Goal: Task Accomplishment & Management: Complete application form

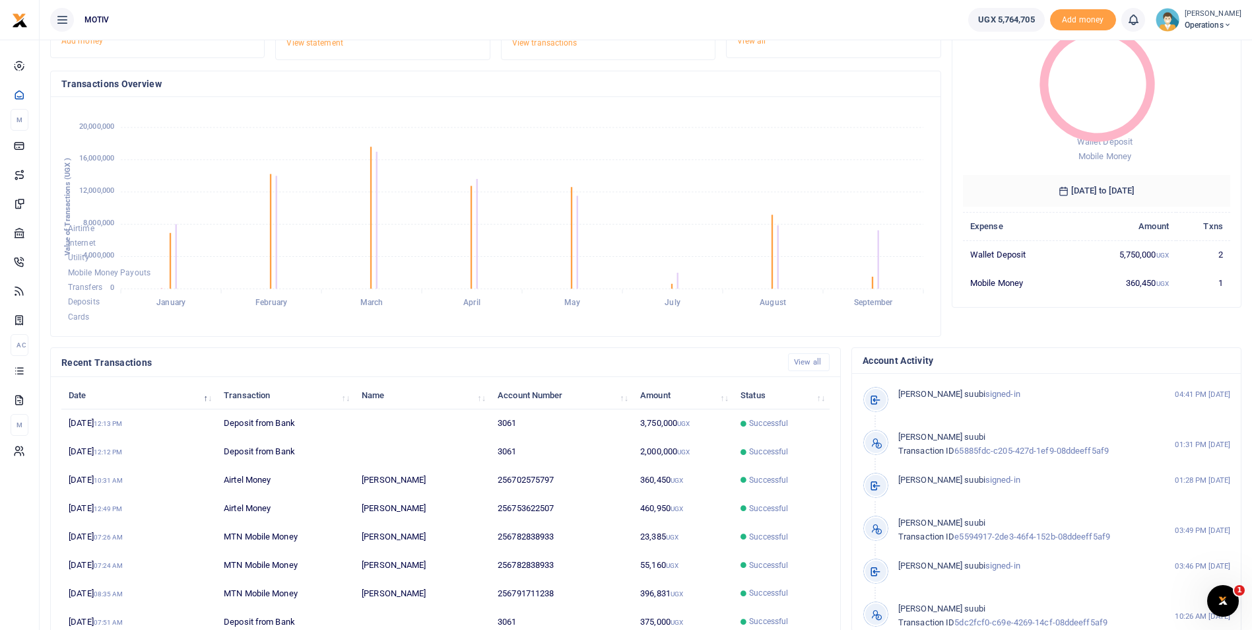
scroll to position [112, 0]
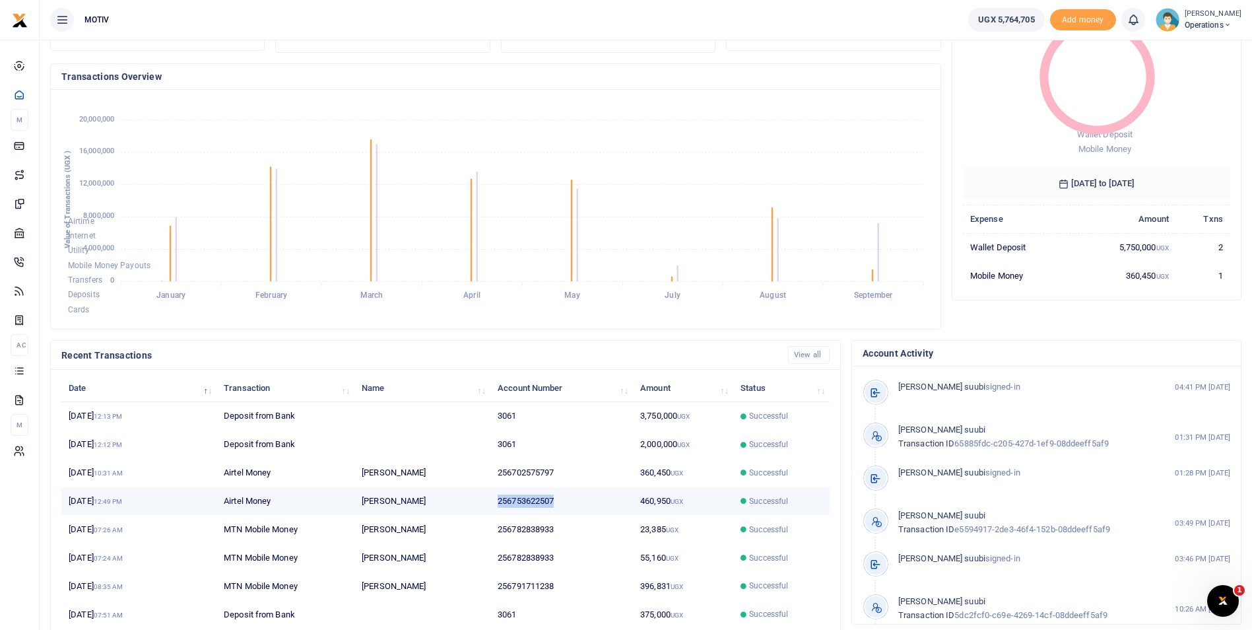
drag, startPoint x: 500, startPoint y: 501, endPoint x: 559, endPoint y: 500, distance: 59.4
click at [559, 500] on td "256753622507" at bounding box center [561, 501] width 143 height 28
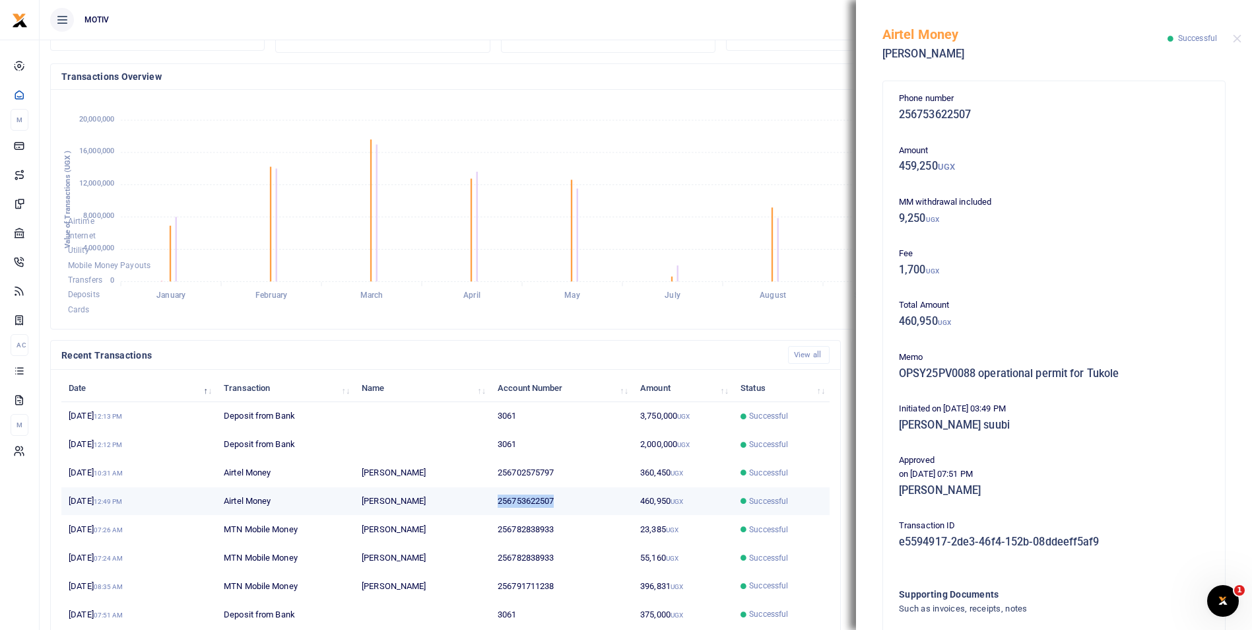
click at [543, 503] on td "256753622507" at bounding box center [561, 501] width 143 height 28
drag, startPoint x: 498, startPoint y: 501, endPoint x: 561, endPoint y: 503, distance: 62.7
click at [561, 503] on td "256753622507" at bounding box center [561, 501] width 143 height 28
copy td "256753622507"
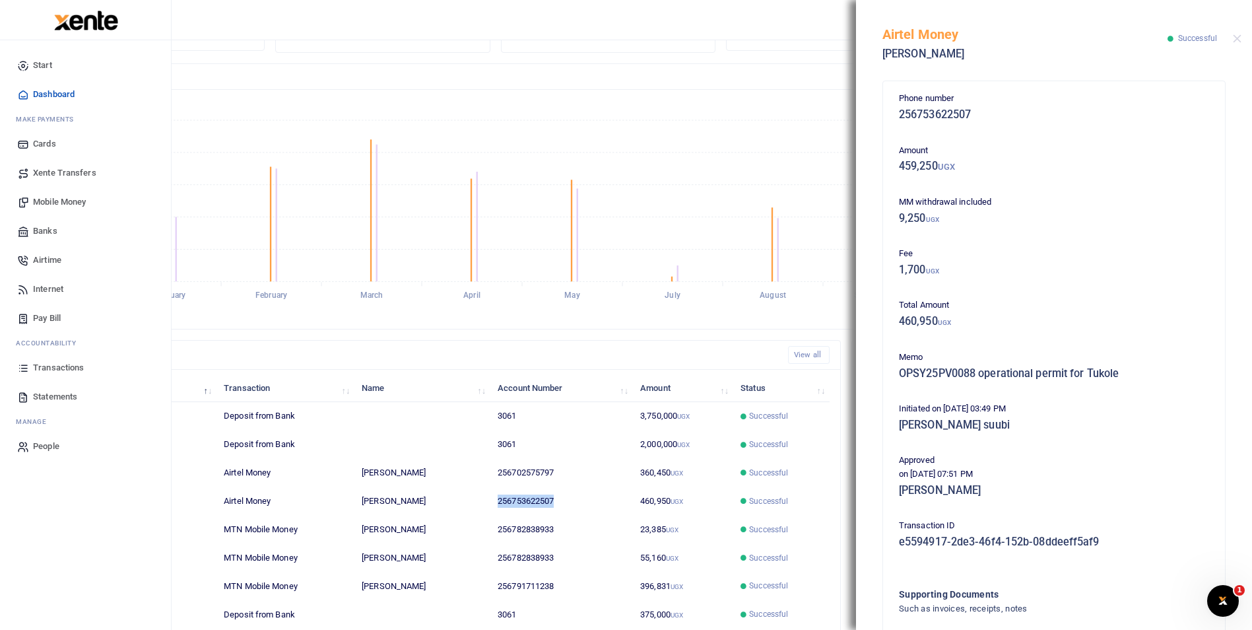
click at [43, 200] on span "Mobile Money" at bounding box center [59, 201] width 53 height 13
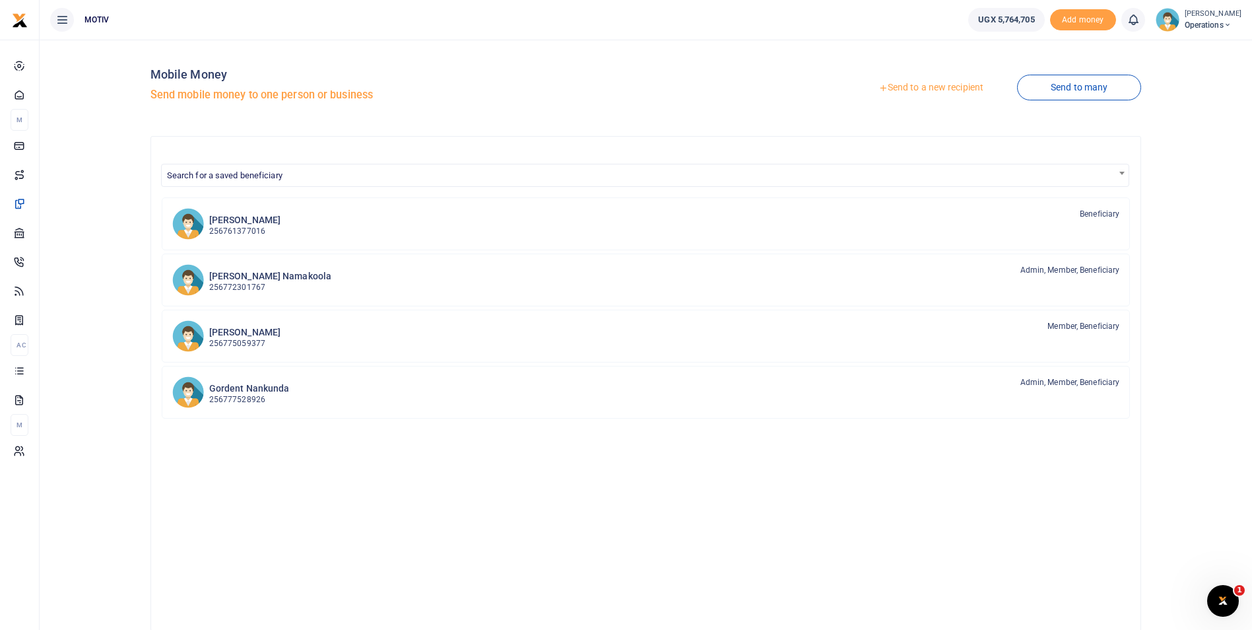
click at [915, 84] on link "Send to a new recipient" at bounding box center [931, 88] width 172 height 24
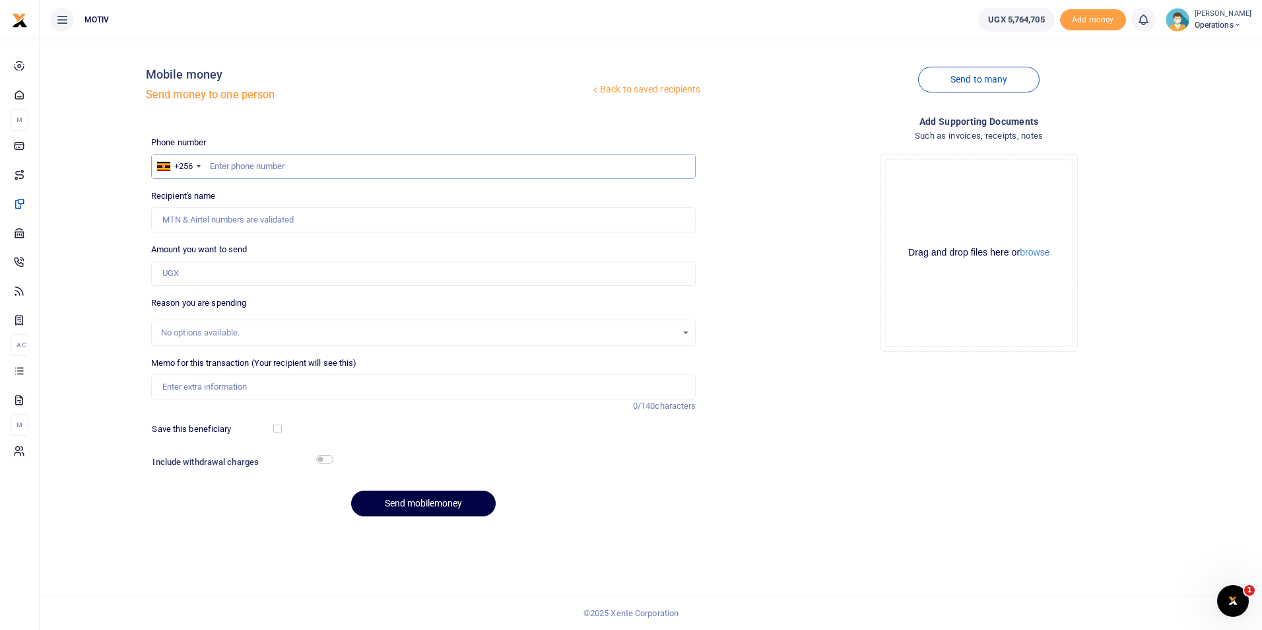
click at [226, 166] on input "text" at bounding box center [423, 166] width 545 height 25
paste input "256753622507"
type input "256753622507"
type input "[PERSON_NAME]"
type input "256753622507"
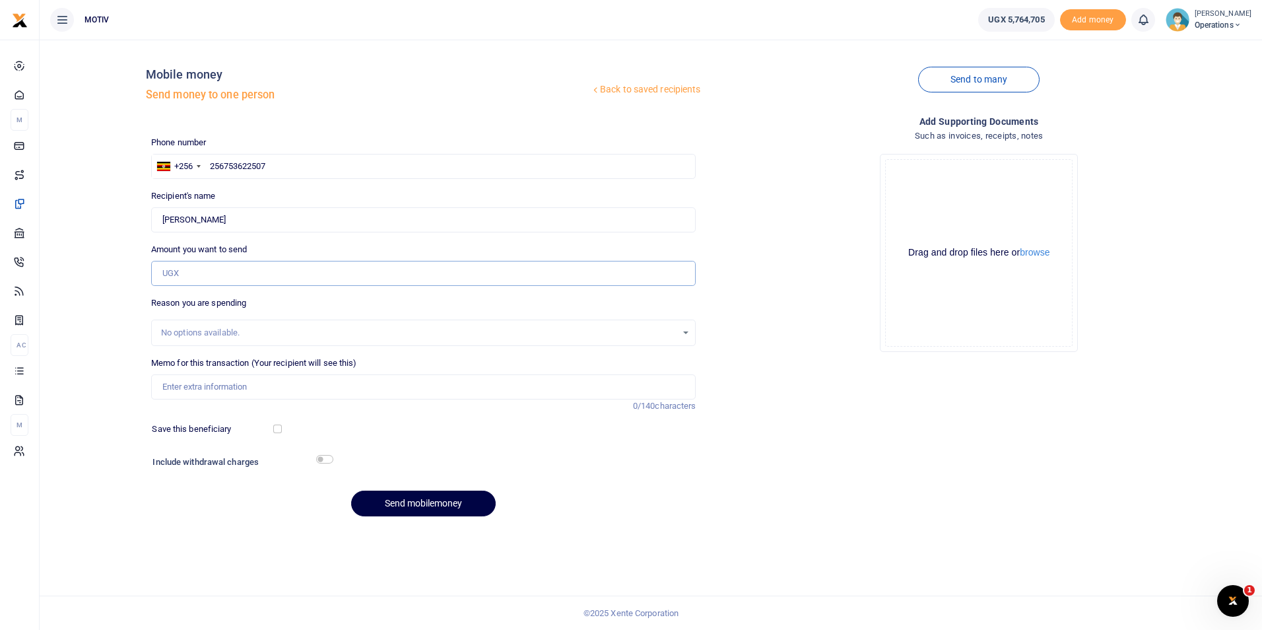
click at [223, 271] on input "Amount you want to send" at bounding box center [423, 273] width 545 height 25
paste input "350,000.00"
type input "350,000"
click at [208, 391] on input "Memo for this transaction (Your recipient will see this)" at bounding box center [423, 386] width 545 height 25
paste input "OPSY25PV0013"
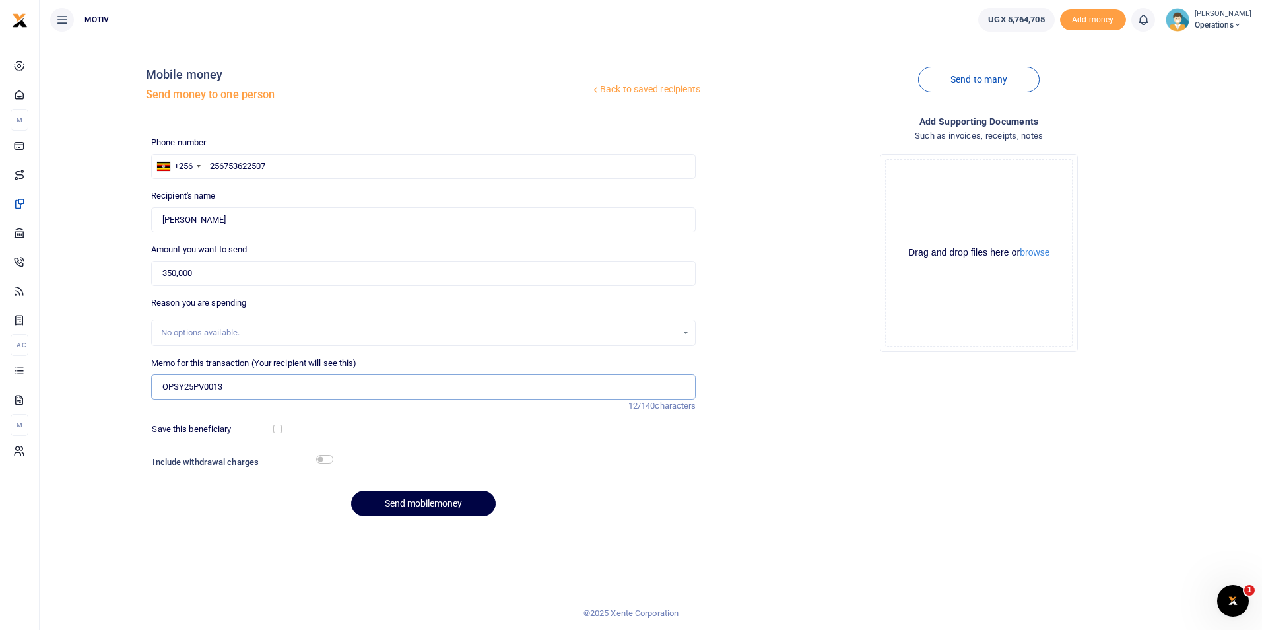
click at [207, 390] on input "OPSY25PV0013" at bounding box center [423, 386] width 545 height 25
click at [228, 386] on input "OPSY25PC0013" at bounding box center [423, 386] width 545 height 25
click at [214, 514] on div "Send mobilemoney" at bounding box center [423, 503] width 545 height 26
click at [228, 389] on input "OPSY25PC0013" at bounding box center [423, 386] width 545 height 25
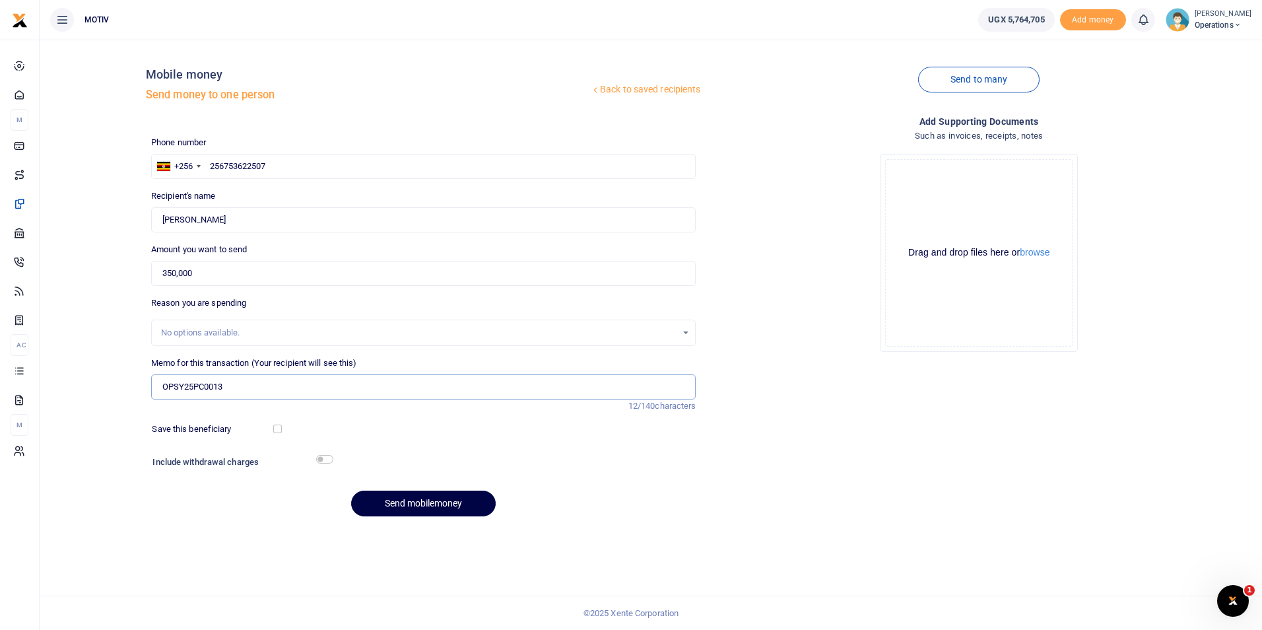
click at [206, 389] on input "OPSY25PC0013" at bounding box center [423, 386] width 545 height 25
click at [230, 388] on input "OPSY25PV0013" at bounding box center [423, 386] width 545 height 25
type input "OPSY25PV0089"
click at [276, 426] on input "checkbox" at bounding box center [277, 428] width 9 height 9
checkbox input "true"
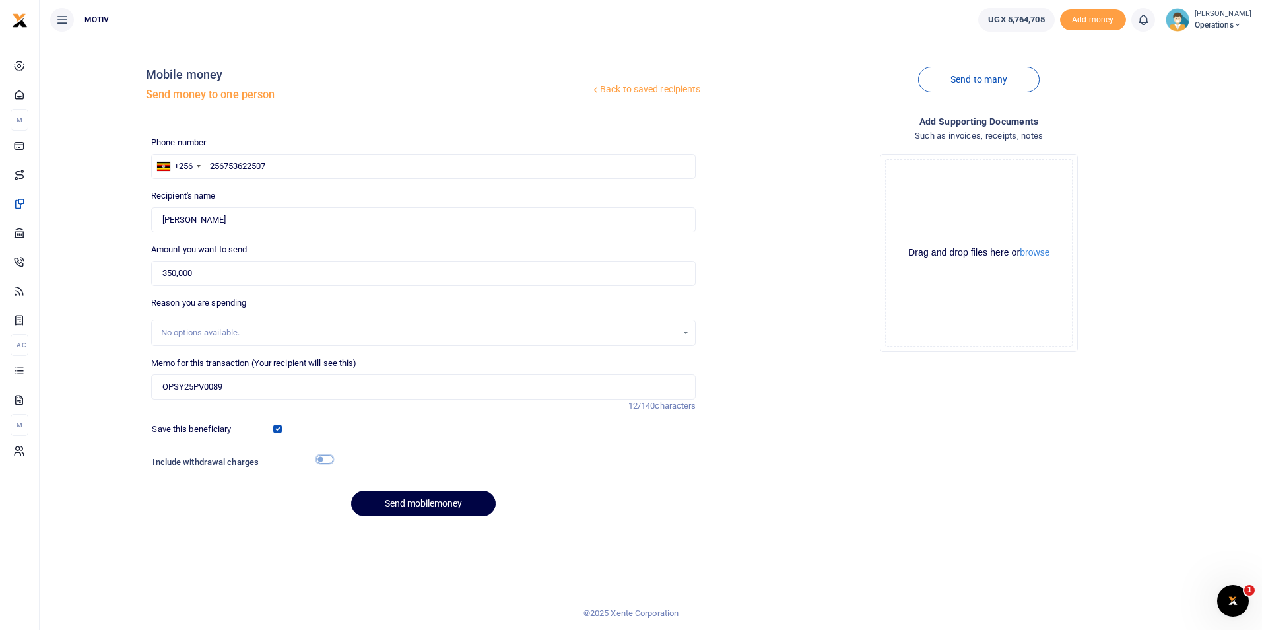
click at [322, 459] on input "checkbox" at bounding box center [324, 459] width 17 height 9
checkbox input "true"
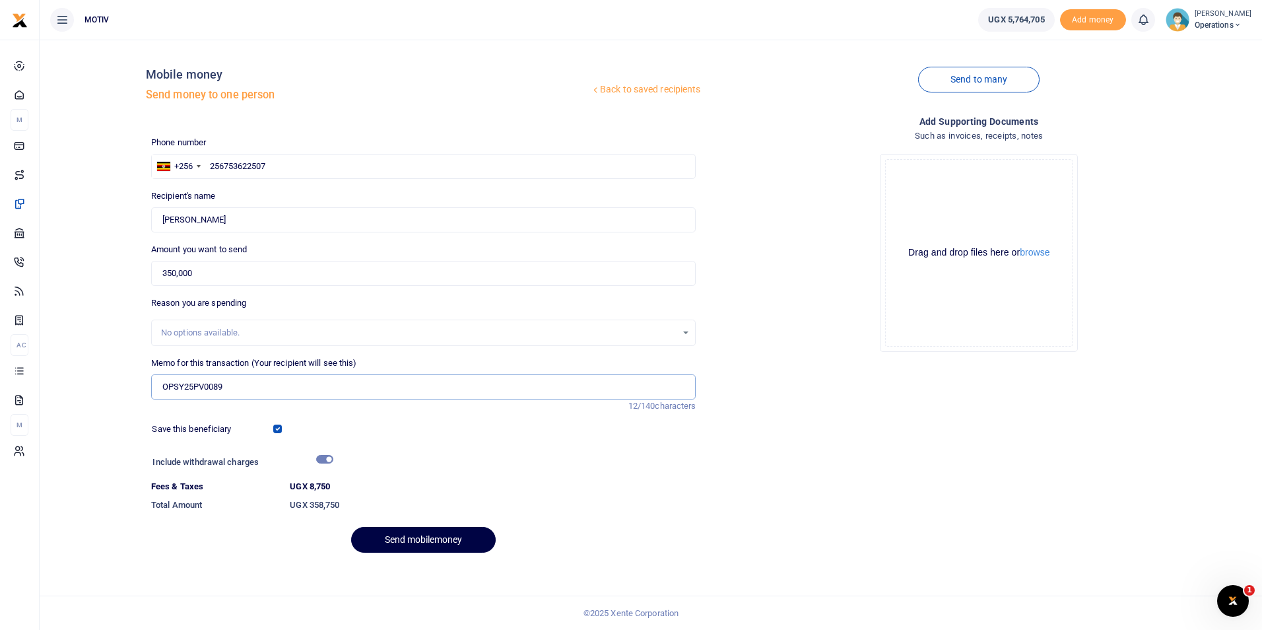
click at [240, 389] on input "OPSY25PV0089" at bounding box center [423, 386] width 545 height 25
type input "OPSY25PV0089 Motiv License"
click at [416, 540] on button "Send mobilemoney" at bounding box center [423, 540] width 145 height 26
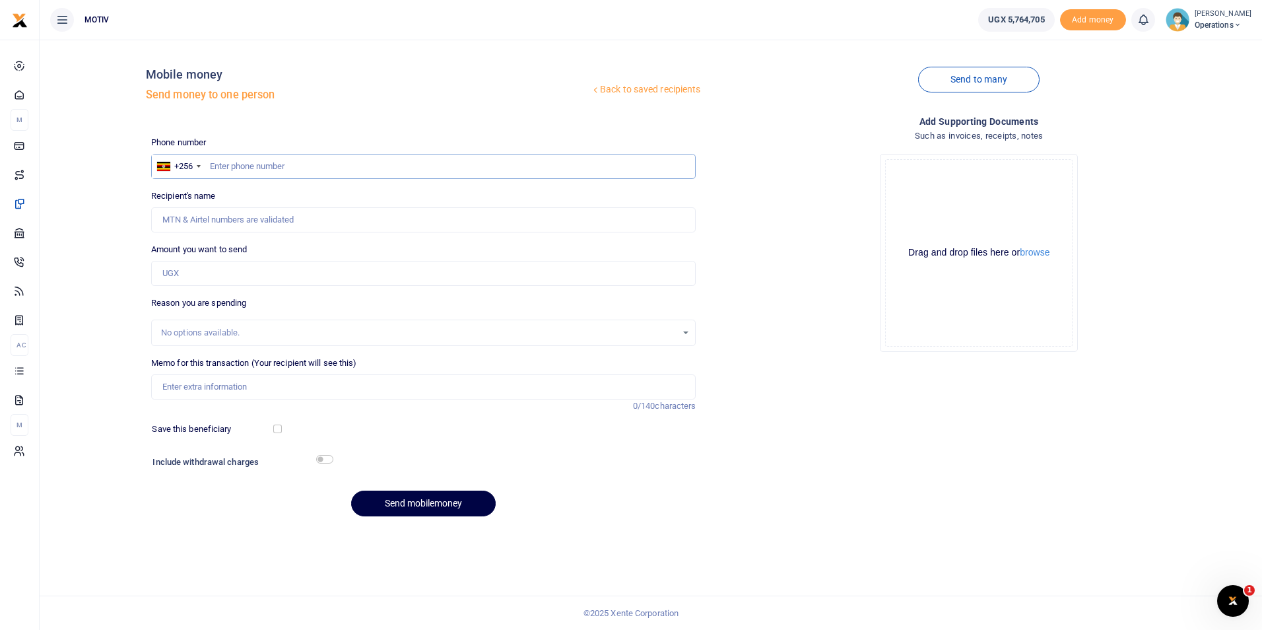
click at [242, 166] on input "text" at bounding box center [423, 166] width 545 height 25
paste input "OPSY25PV0013"
type input "O"
click at [220, 384] on input "Memo for this transaction (Your recipient will see this)" at bounding box center [423, 386] width 545 height 25
paste input "OPSY25PV0013"
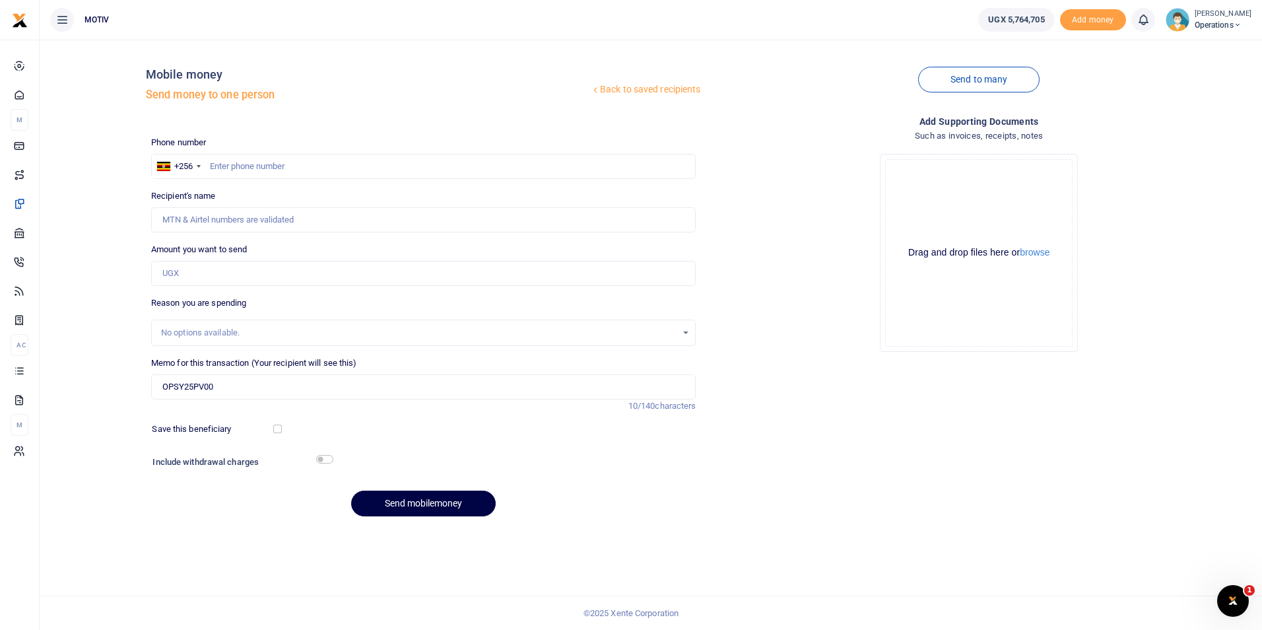
click at [282, 558] on div "Back to saved recipients Mobile money Send money to one person Send to many Pho…" at bounding box center [651, 335] width 1222 height 590
click at [231, 384] on input "OPSY25PV00" at bounding box center [423, 386] width 545 height 25
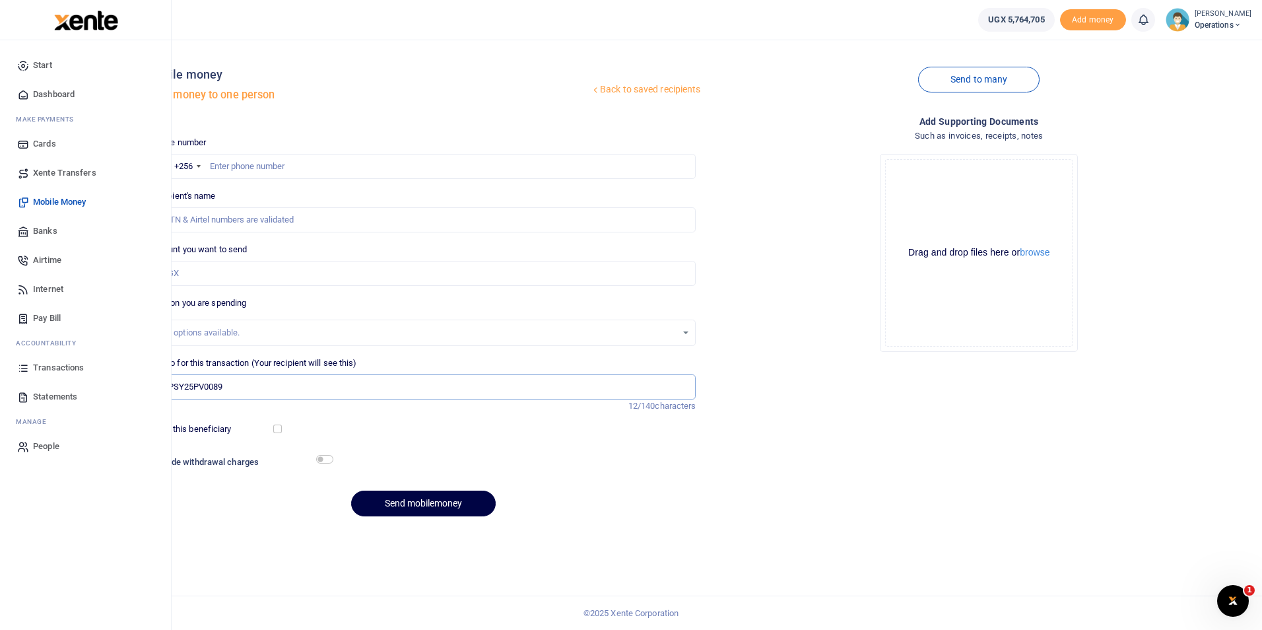
type input "OPSY25PV0089"
click at [64, 94] on span "Dashboard" at bounding box center [54, 94] width 42 height 13
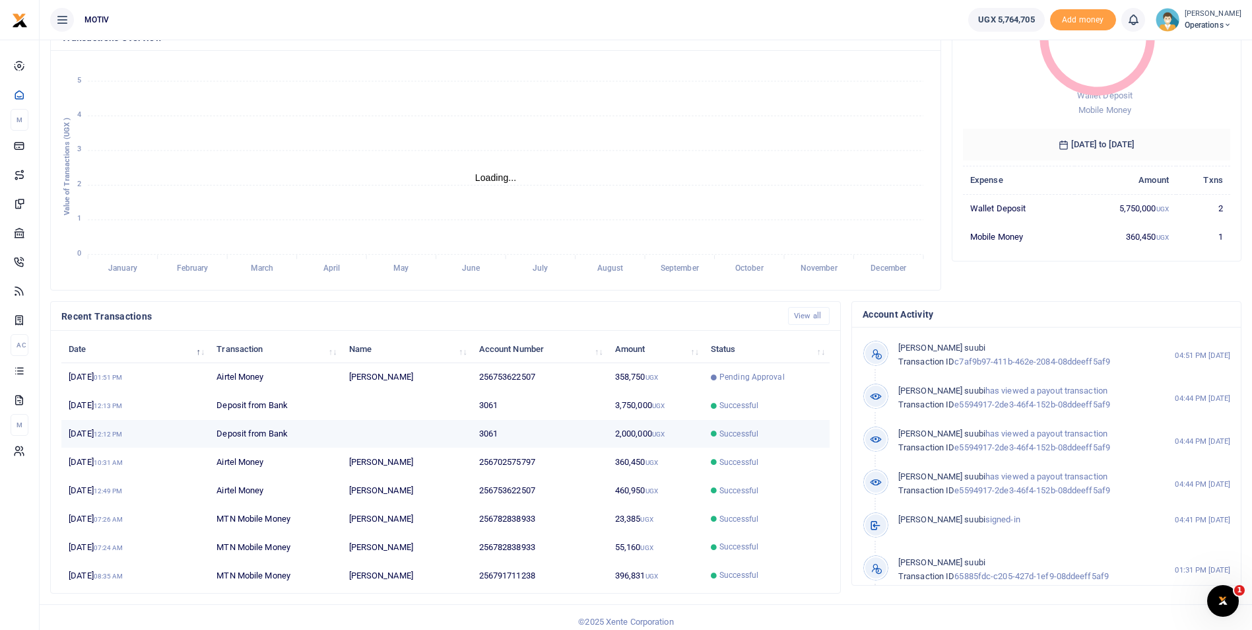
scroll to position [152, 0]
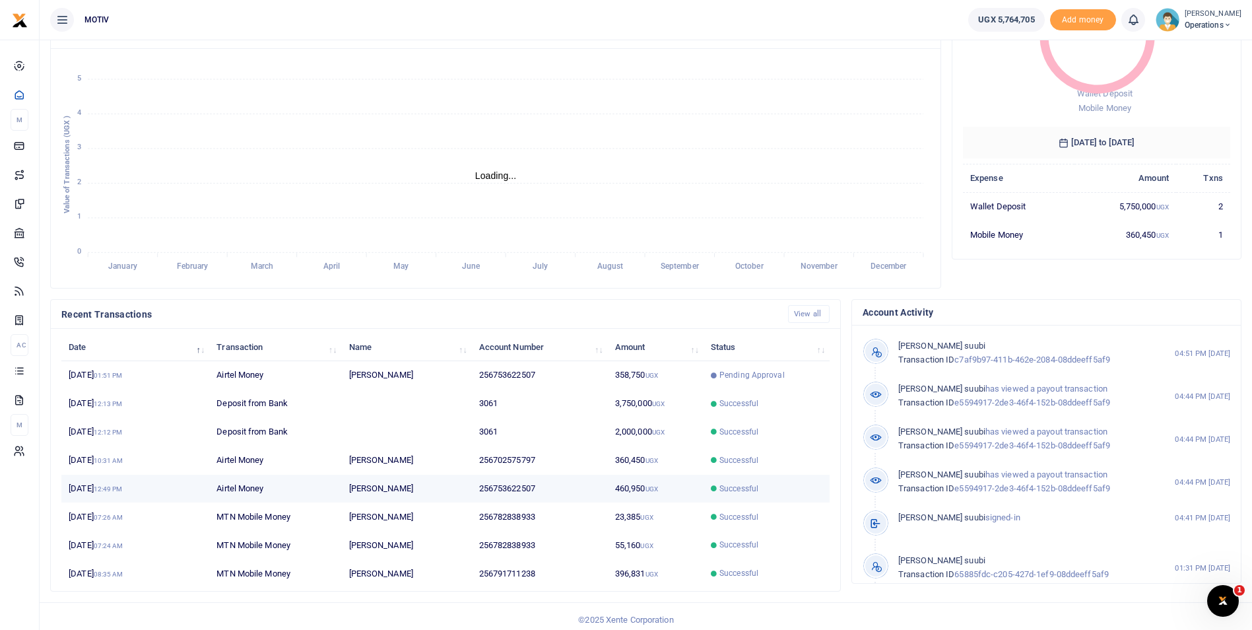
click at [507, 483] on td "256753622507" at bounding box center [540, 488] width 136 height 28
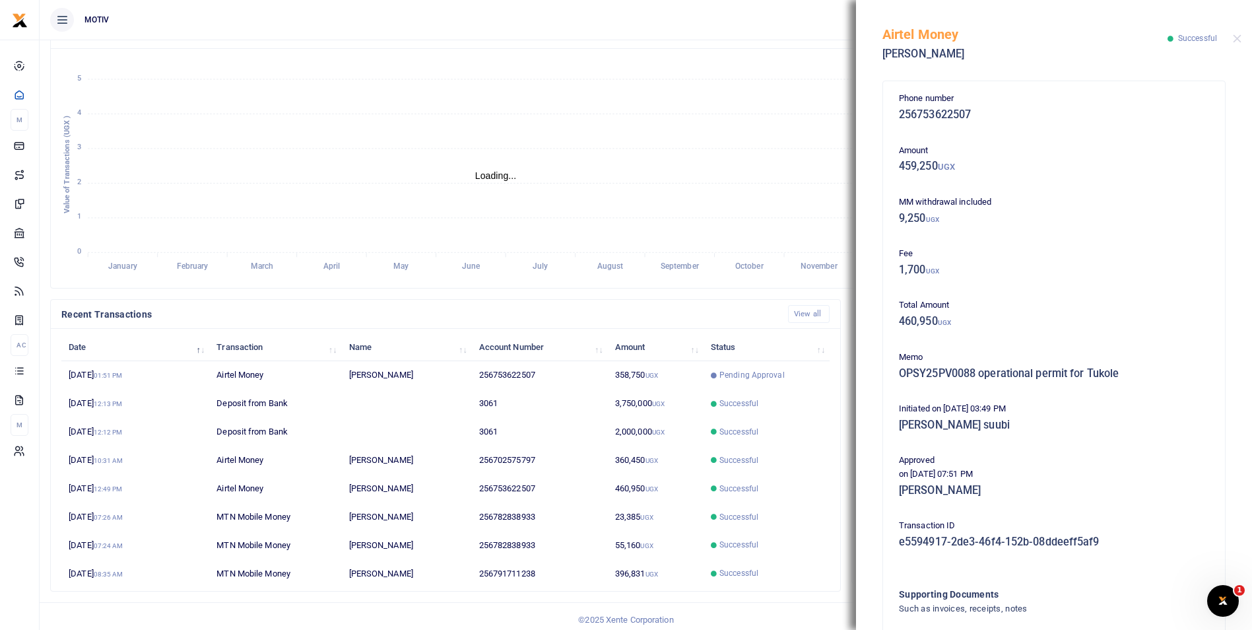
click at [974, 114] on h5 "256753622507" at bounding box center [1054, 114] width 310 height 13
copy div "256753622507"
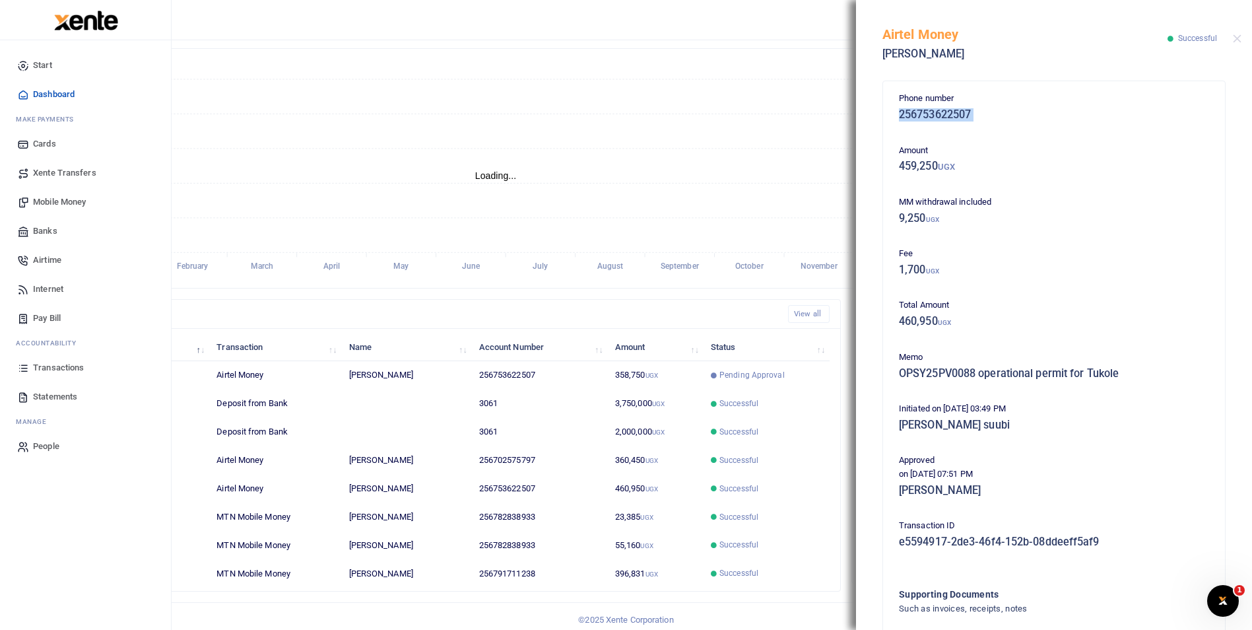
click at [55, 205] on span "Mobile Money" at bounding box center [59, 201] width 53 height 13
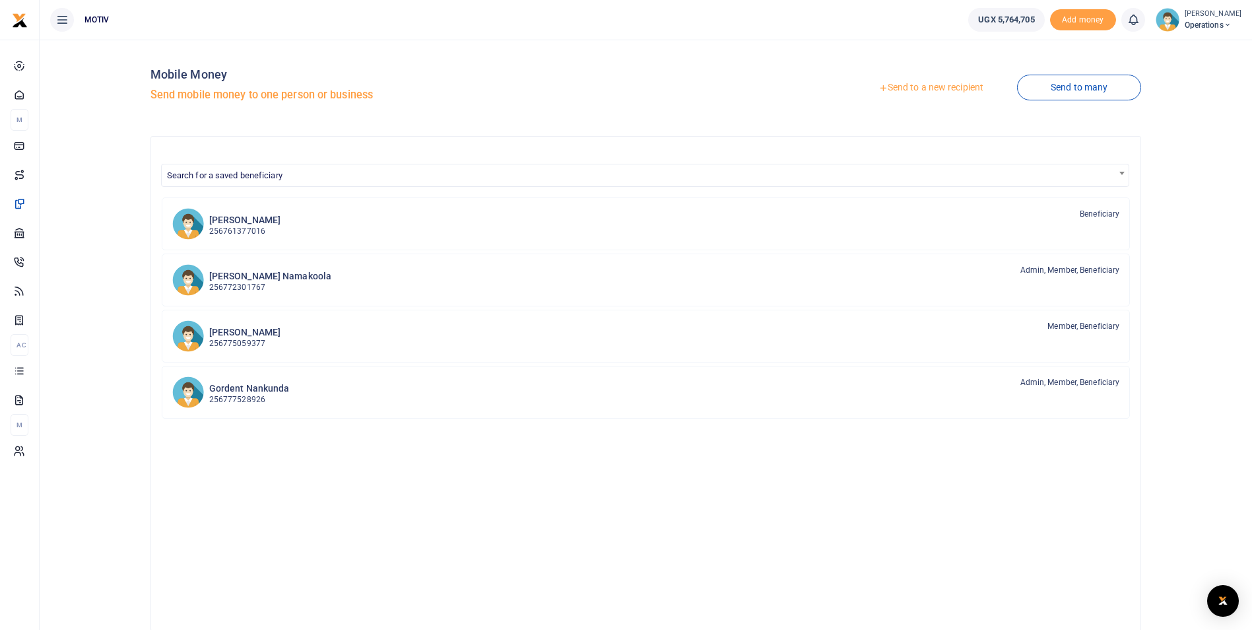
click at [924, 82] on link "Send to a new recipient" at bounding box center [931, 88] width 172 height 24
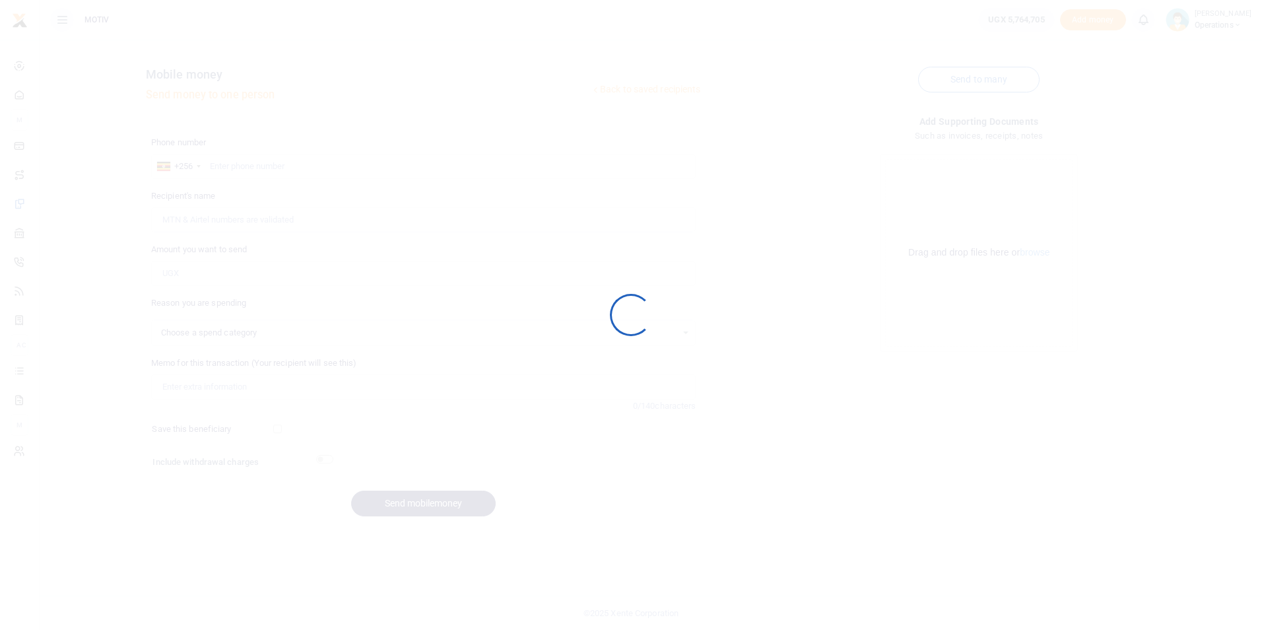
select select
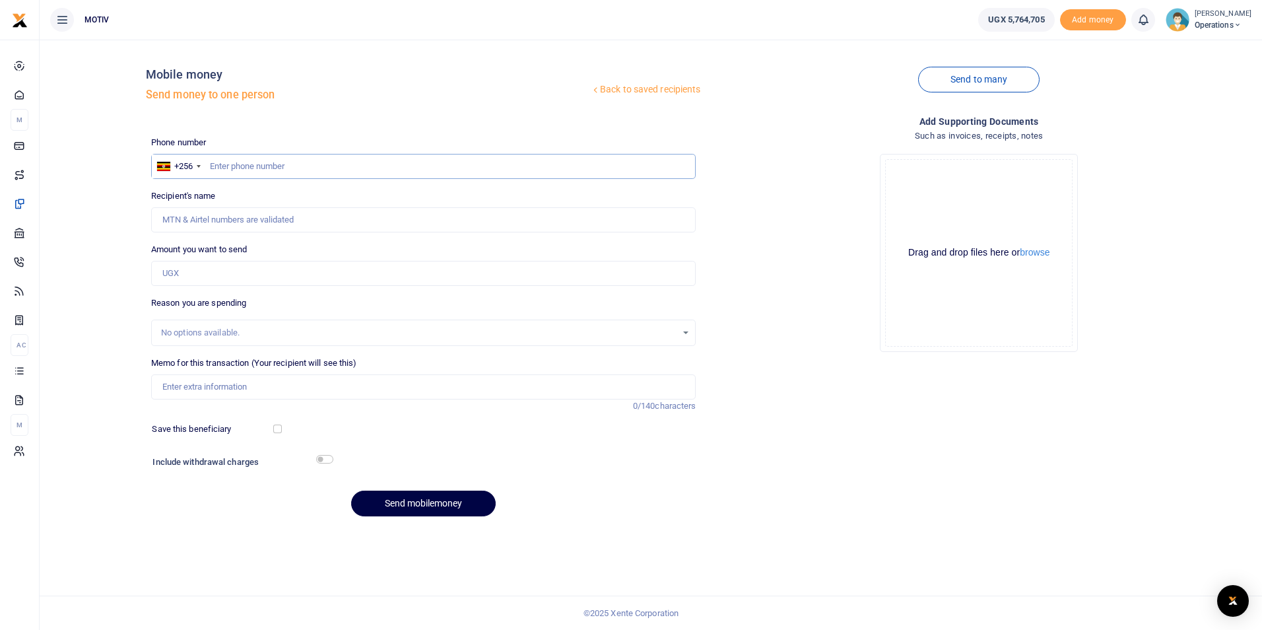
click at [276, 168] on input "text" at bounding box center [423, 166] width 545 height 25
paste input "256753622507"
type input "256753622507"
click at [104, 234] on div "Back to saved recipients Mobile money Send money to one person Send to many Pho…" at bounding box center [651, 288] width 1212 height 476
click at [117, 193] on div "Back to saved recipients Mobile money Send money to one person Send to many Pho…" at bounding box center [651, 288] width 1212 height 476
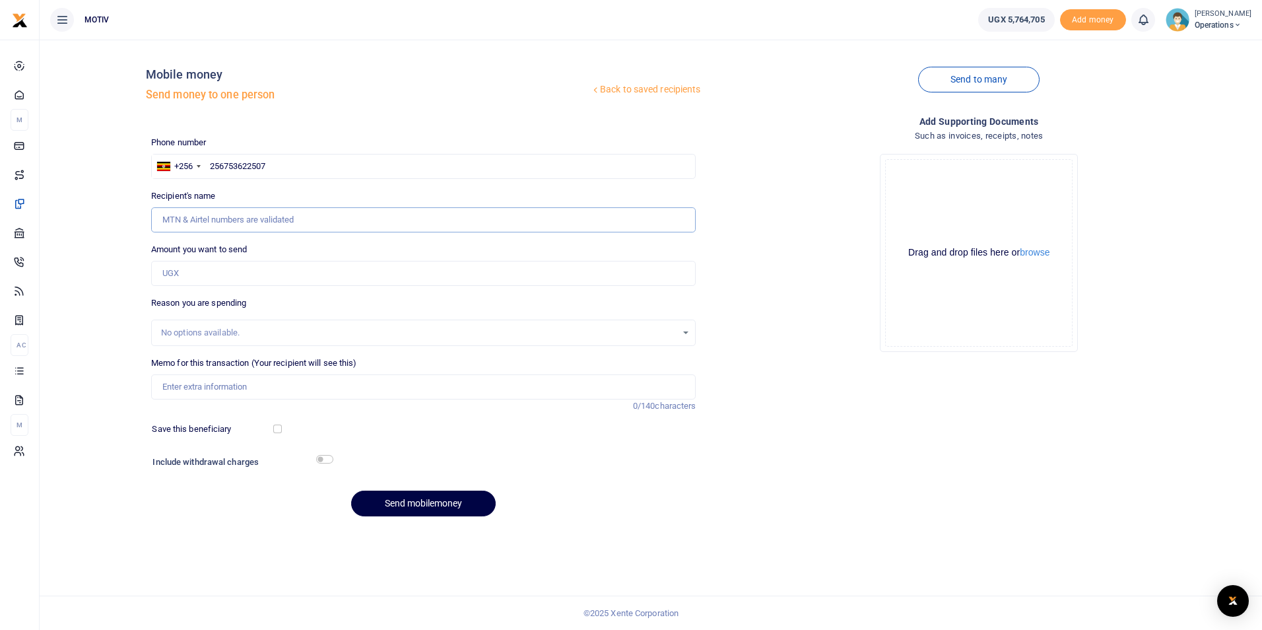
click at [179, 225] on input "Recipient's name" at bounding box center [423, 219] width 545 height 25
click at [83, 253] on div "Back to saved recipients Mobile money Send money to one person Send to many Pho…" at bounding box center [651, 288] width 1212 height 476
click at [125, 234] on div "Back to saved recipients Mobile money Send money to one person Send to many Pho…" at bounding box center [651, 288] width 1212 height 476
click at [284, 170] on input "256753622507" at bounding box center [423, 166] width 545 height 25
click at [351, 490] on button "Send mobilemoney" at bounding box center [423, 503] width 145 height 26
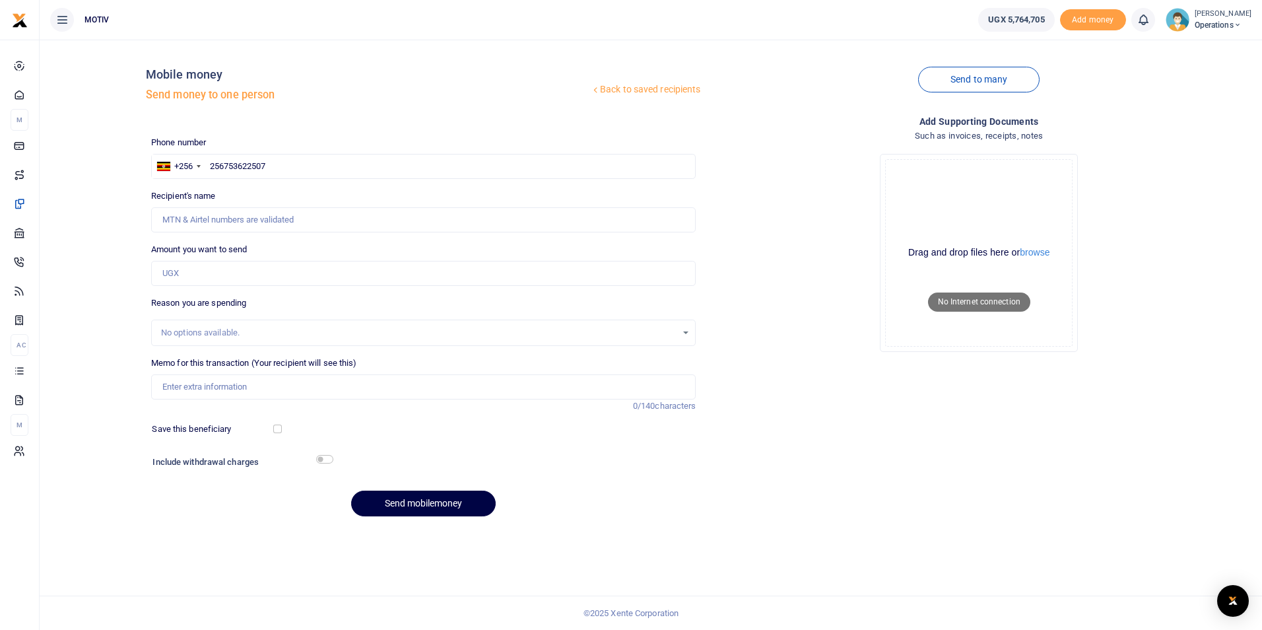
click at [100, 273] on div "Back to saved recipients Mobile money Send money to one person Send to many Pho…" at bounding box center [651, 288] width 1212 height 476
click at [179, 270] on input "Amount you want to send" at bounding box center [423, 273] width 545 height 25
type input "437,500"
click at [102, 283] on div "Back to saved recipients Mobile money Send money to one person Send to many Pho…" at bounding box center [651, 288] width 1212 height 476
click at [208, 381] on input "Memo for this transaction (Your recipient will see this)" at bounding box center [423, 386] width 545 height 25
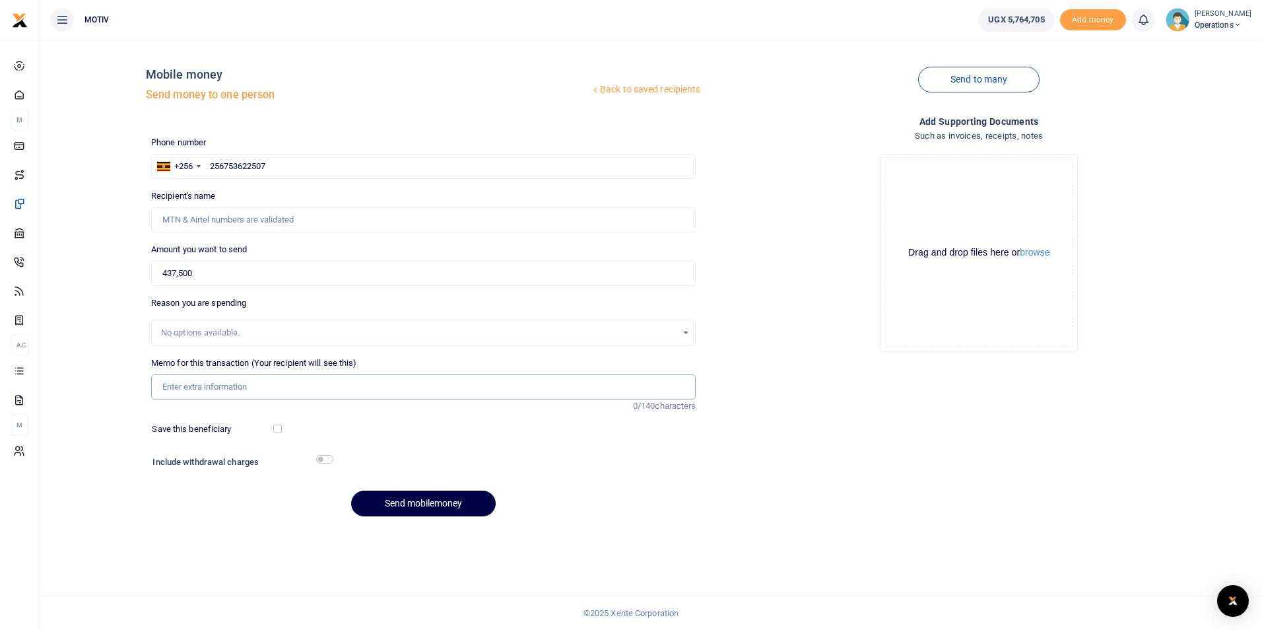
paste input "OPSY25PV0013"
type input "OPSY25PV0013"
click at [112, 397] on div "Back to saved recipients Mobile money Send money to one person Send to many Pho…" at bounding box center [651, 288] width 1212 height 476
click at [277, 427] on input "checkbox" at bounding box center [277, 428] width 9 height 9
checkbox input "true"
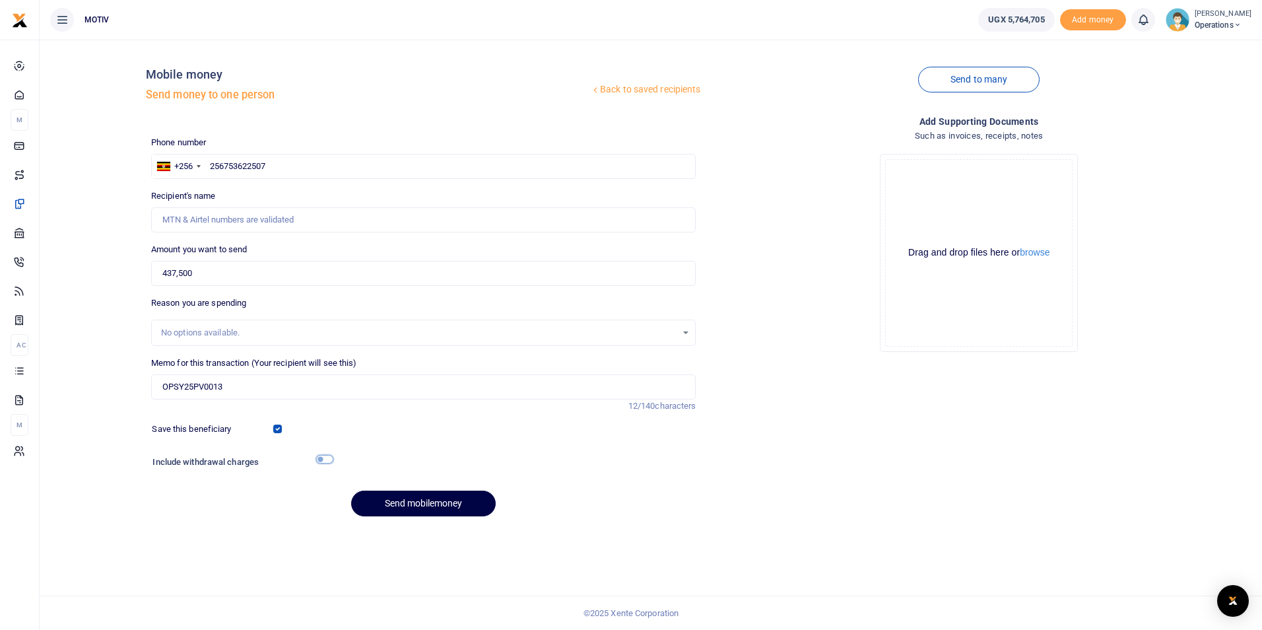
click at [322, 460] on input "checkbox" at bounding box center [324, 459] width 17 height 9
checkbox input "true"
click at [247, 162] on input "text" at bounding box center [423, 166] width 545 height 25
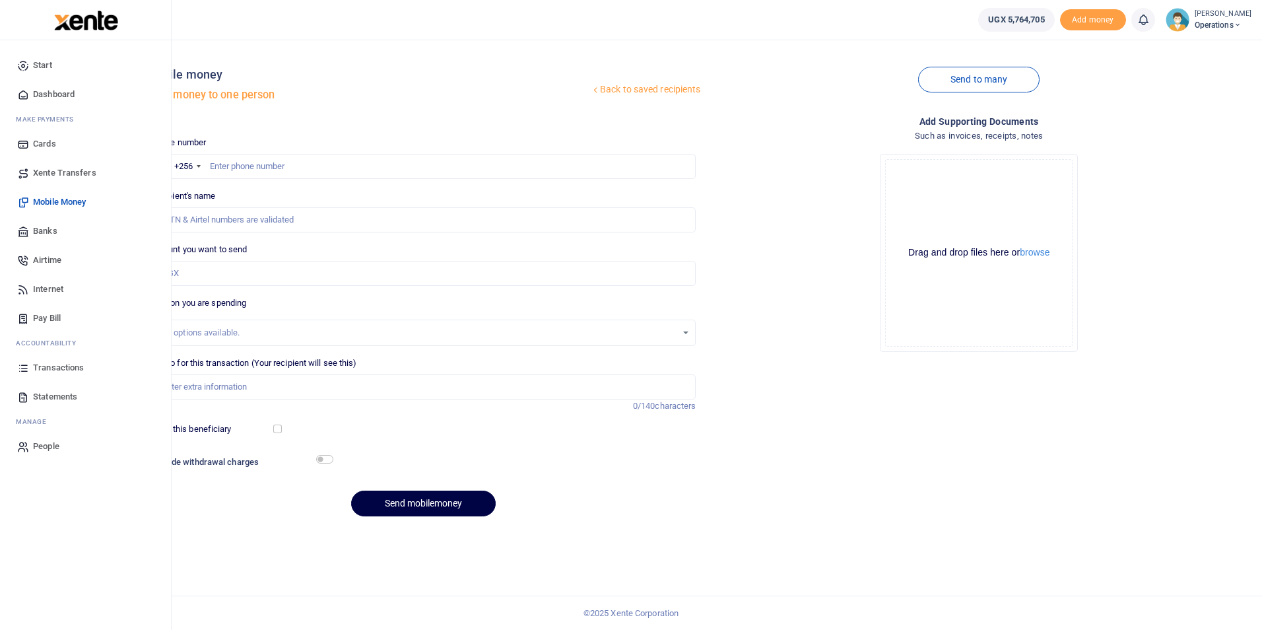
click at [64, 94] on span "Dashboard" at bounding box center [54, 94] width 42 height 13
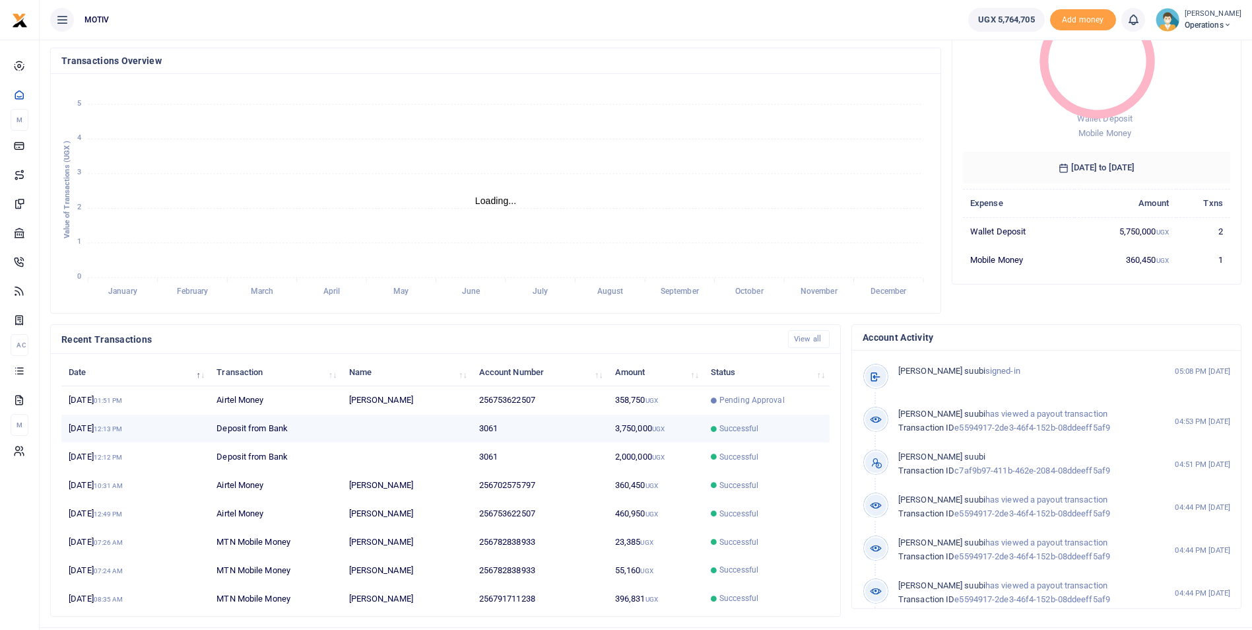
scroll to position [144, 0]
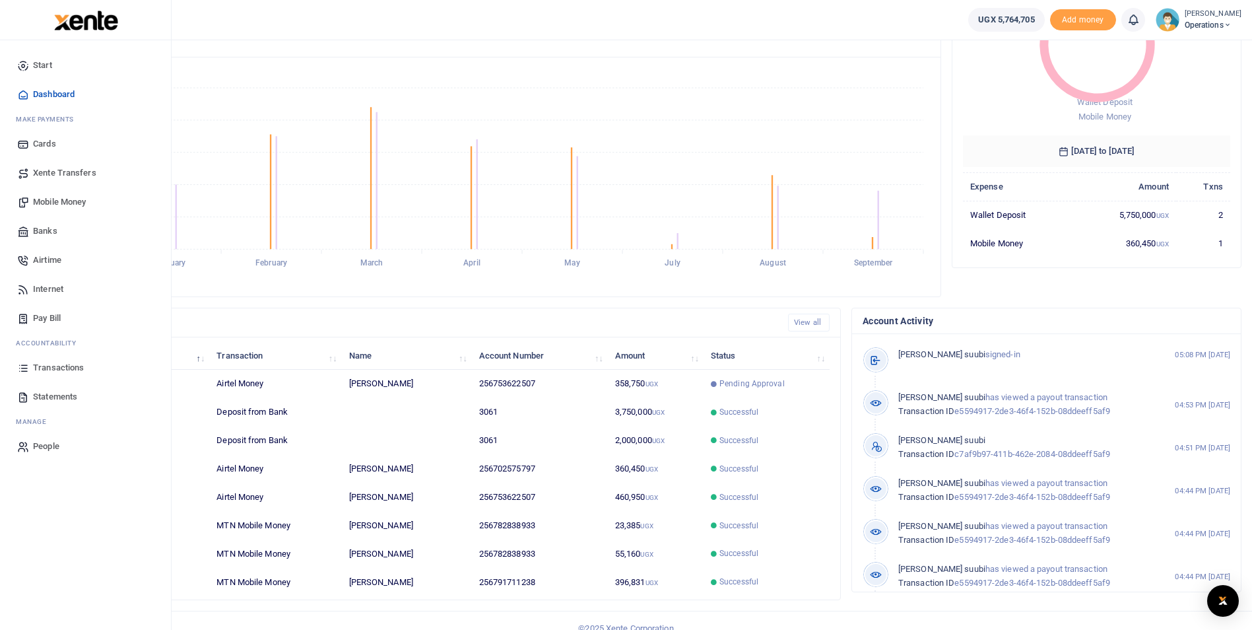
click at [44, 197] on span "Mobile Money" at bounding box center [59, 201] width 53 height 13
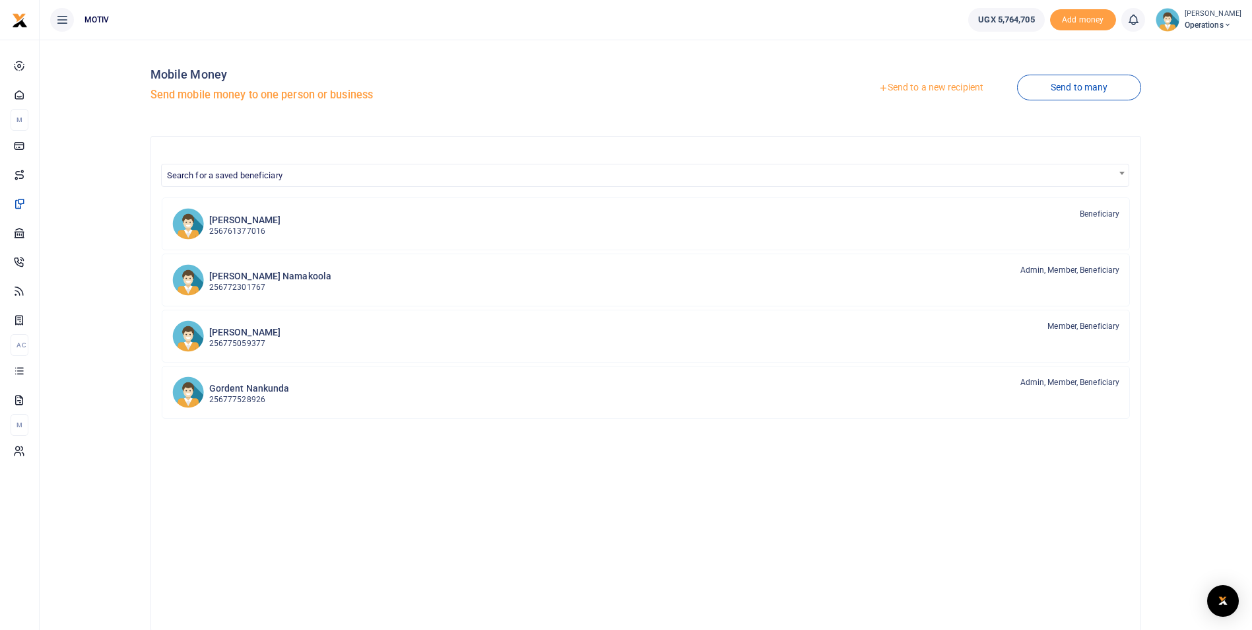
click at [918, 89] on link "Send to a new recipient" at bounding box center [931, 88] width 172 height 24
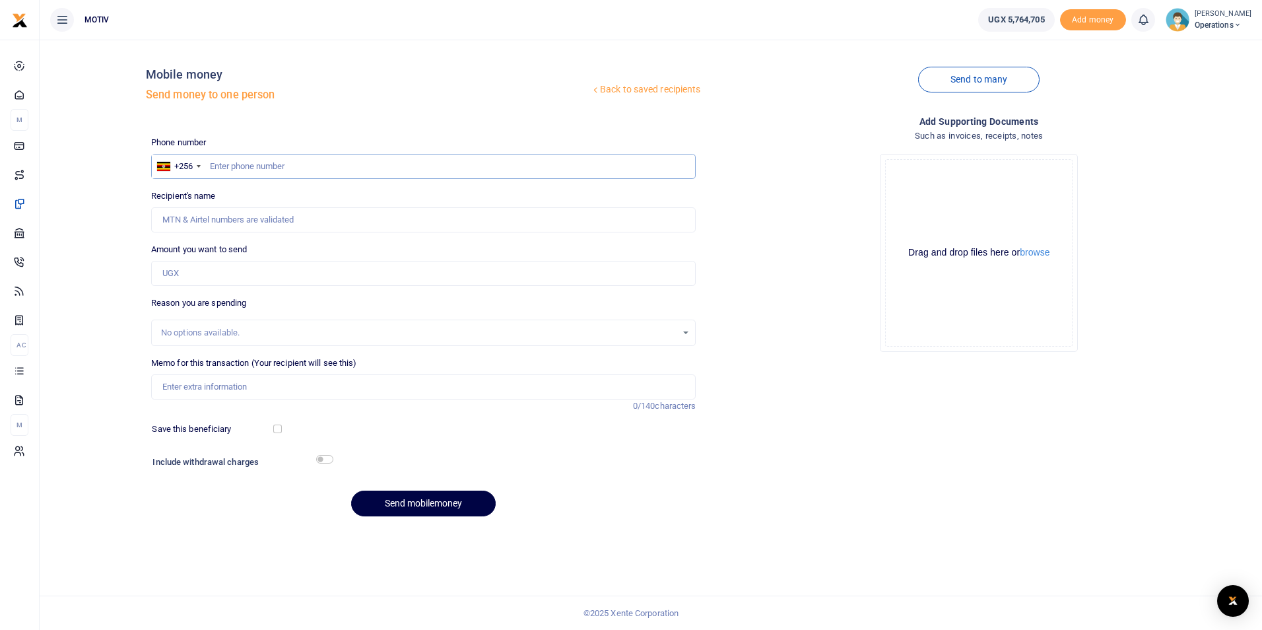
click at [318, 161] on input "text" at bounding box center [423, 166] width 545 height 25
type input "0753622507"
click at [111, 222] on div "Back to saved recipients Mobile money Send money to one person Send to many Pho…" at bounding box center [651, 288] width 1212 height 476
type input "[PERSON_NAME]"
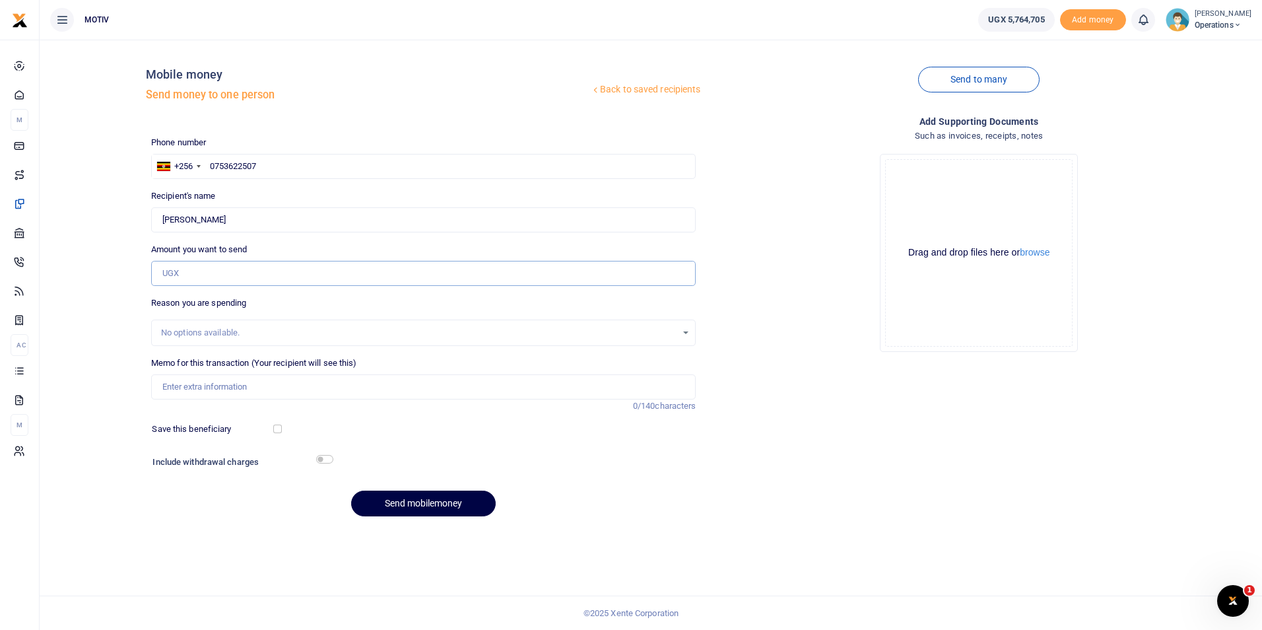
click at [174, 263] on input "Amount you want to send" at bounding box center [423, 273] width 545 height 25
type input "437,500"
click at [104, 311] on div "Back to saved recipients Mobile money Send money to one person Send to many Pho…" at bounding box center [651, 288] width 1212 height 476
click at [177, 393] on input "Memo for this transaction (Your recipient will see this)" at bounding box center [423, 386] width 545 height 25
type input "OPSY25PV0089"
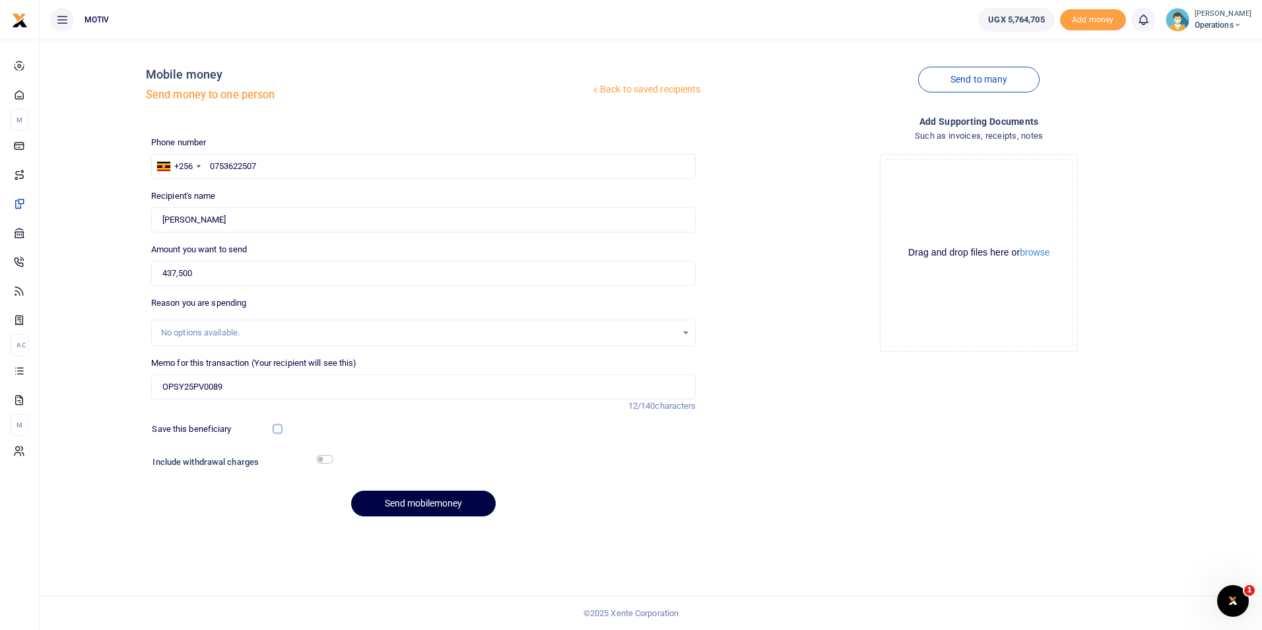
click at [278, 431] on input "checkbox" at bounding box center [277, 428] width 9 height 9
checkbox input "true"
click at [321, 460] on input "checkbox" at bounding box center [324, 459] width 17 height 9
checkbox input "true"
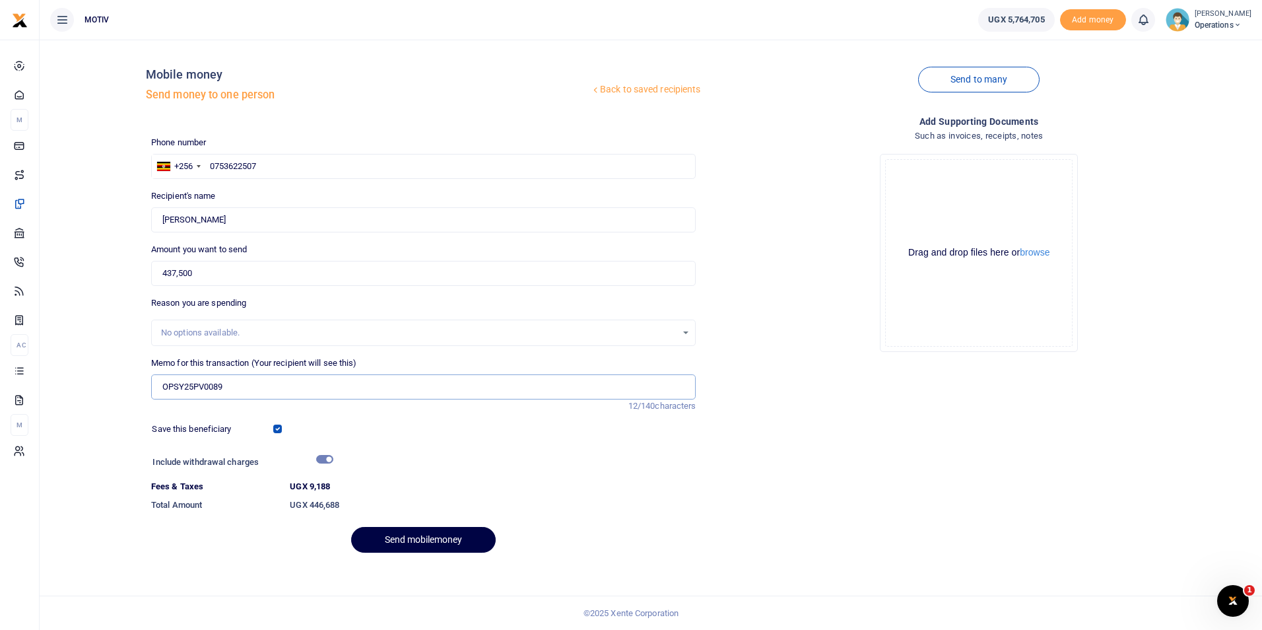
click at [284, 390] on input "OPSY25PV0089" at bounding box center [423, 386] width 545 height 25
type input "OPSY25PV0089 Operational license for TIV"
click at [398, 544] on button "Send mobilemoney" at bounding box center [423, 540] width 145 height 26
